Goal: Navigation & Orientation: Find specific page/section

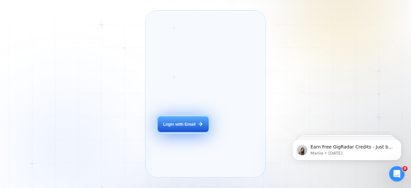
click at [179, 129] on button "Login with Email" at bounding box center [183, 124] width 51 height 16
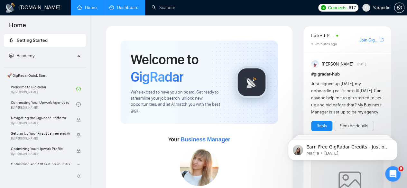
click at [123, 6] on link "Dashboard" at bounding box center [123, 7] width 29 height 5
